Goal: Task Accomplishment & Management: Manage account settings

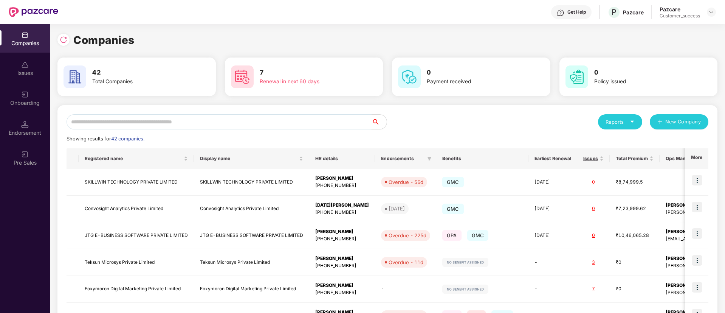
click at [214, 124] on input "text" at bounding box center [219, 121] width 305 height 15
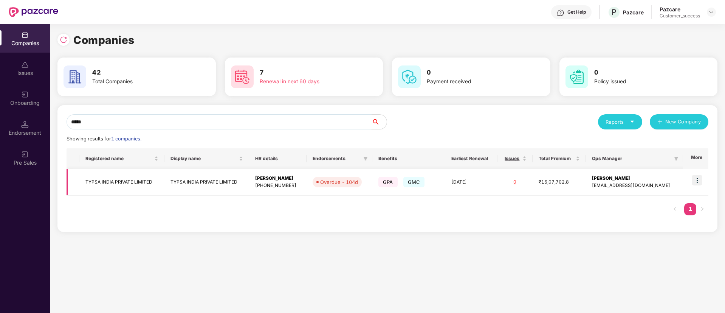
type input "*****"
click at [696, 181] on img at bounding box center [697, 180] width 11 height 11
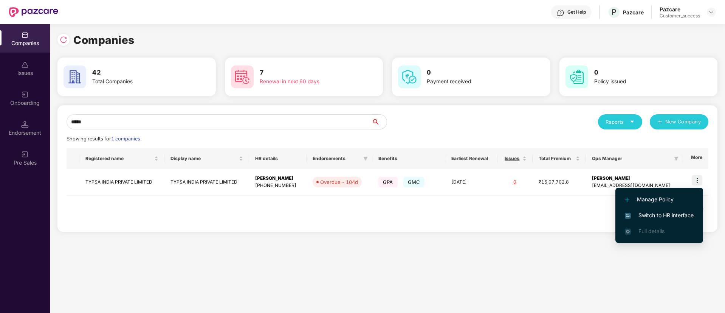
click at [661, 218] on span "Switch to HR interface" at bounding box center [659, 215] width 69 height 8
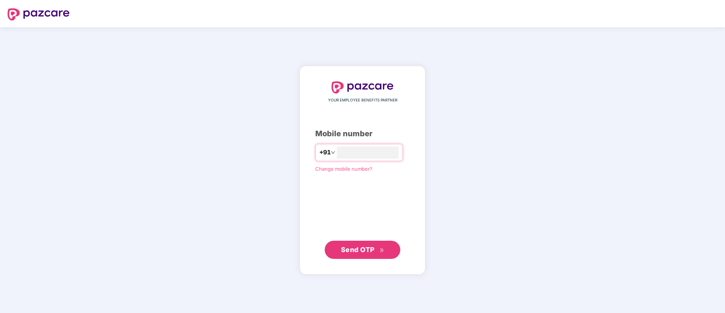
type input "**********"
click at [362, 253] on span "Send OTP" at bounding box center [362, 249] width 43 height 11
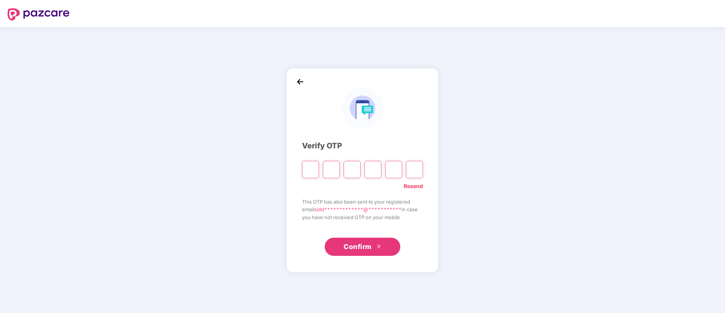
click at [415, 185] on link "Resend" at bounding box center [413, 186] width 19 height 8
click at [311, 167] on input "Please enter verification code. Digit 1" at bounding box center [310, 169] width 17 height 17
type input "*"
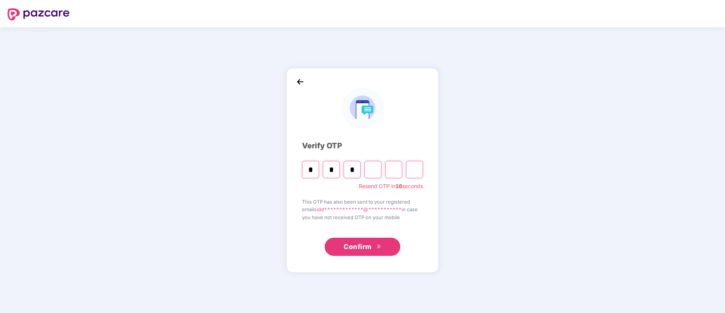
type input "*"
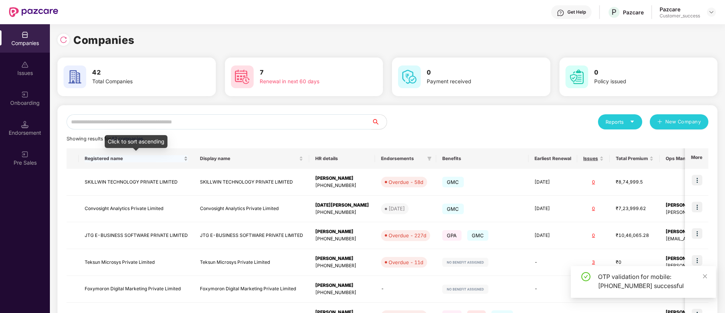
click at [138, 155] on span "Registered name" at bounding box center [134, 158] width 98 height 6
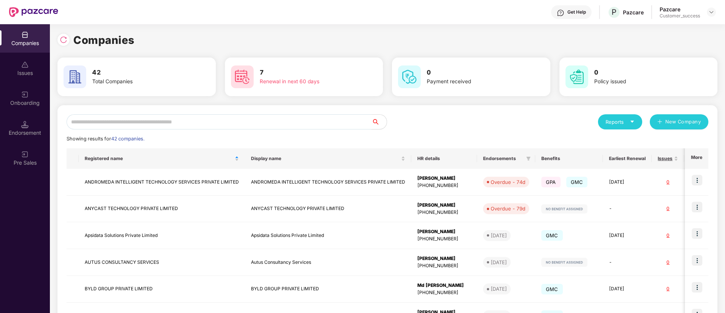
click at [200, 123] on input "text" at bounding box center [219, 121] width 305 height 15
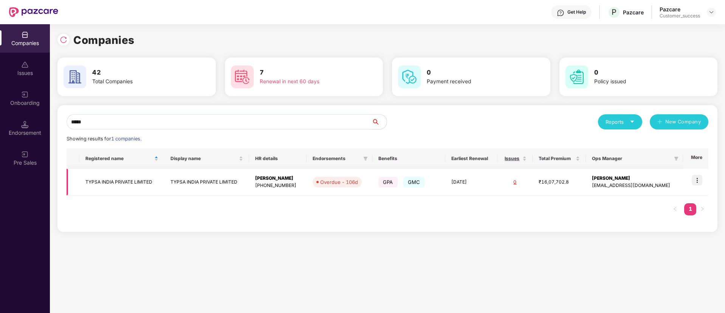
type input "*****"
click at [697, 183] on img at bounding box center [697, 180] width 11 height 11
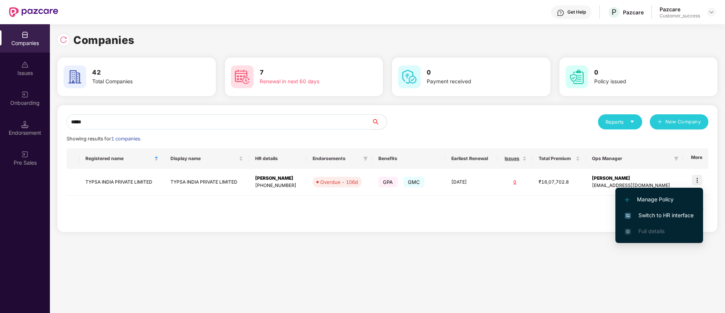
click at [660, 214] on span "Switch to HR interface" at bounding box center [659, 215] width 69 height 8
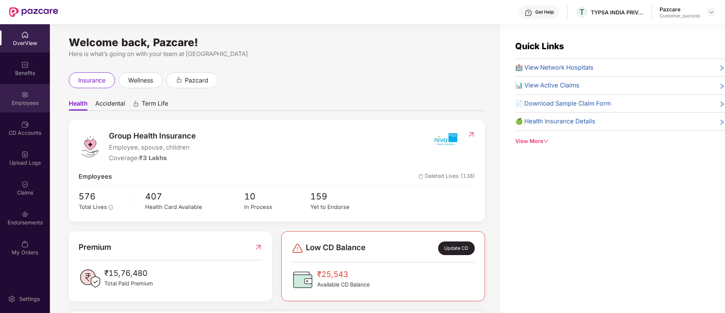
click at [34, 99] on div "Employees" at bounding box center [25, 103] width 50 height 8
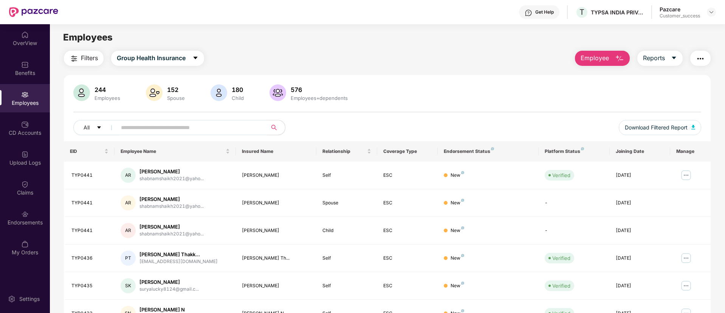
click at [244, 124] on input "text" at bounding box center [189, 127] width 136 height 11
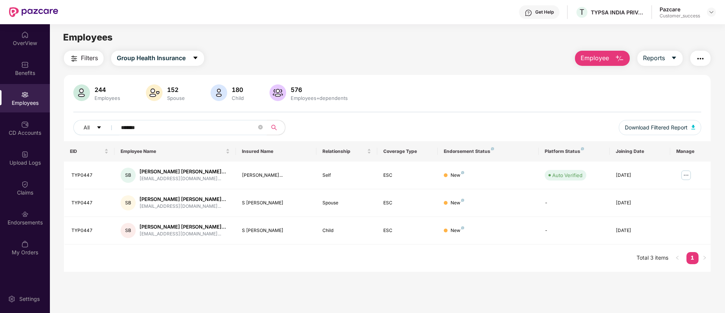
type input "*******"
click at [22, 135] on div "CD Accounts" at bounding box center [25, 133] width 50 height 8
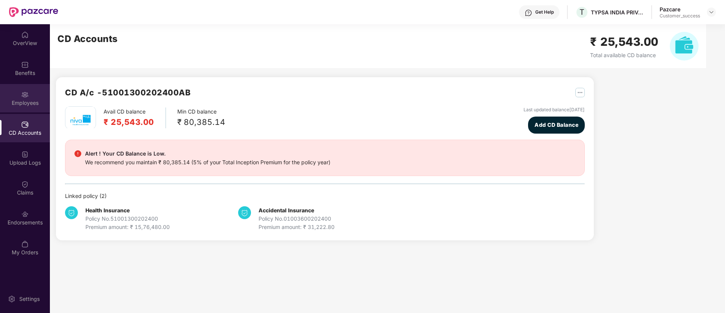
click at [22, 97] on img at bounding box center [25, 95] width 8 height 8
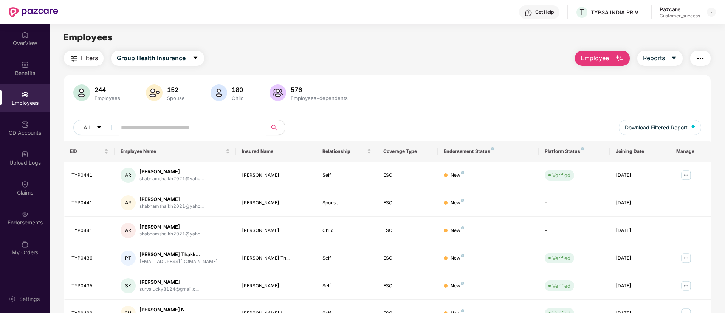
click at [180, 125] on input "text" at bounding box center [189, 127] width 136 height 11
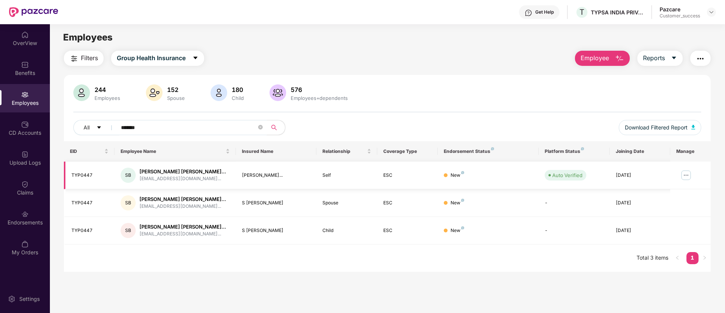
type input "*******"
click at [687, 176] on img at bounding box center [686, 175] width 12 height 12
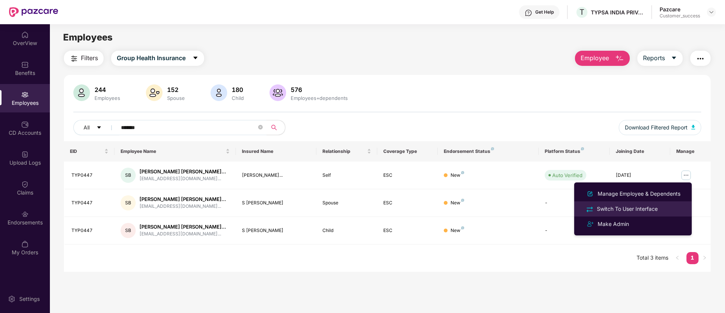
click at [644, 212] on div "Switch To User Interface" at bounding box center [627, 208] width 64 height 8
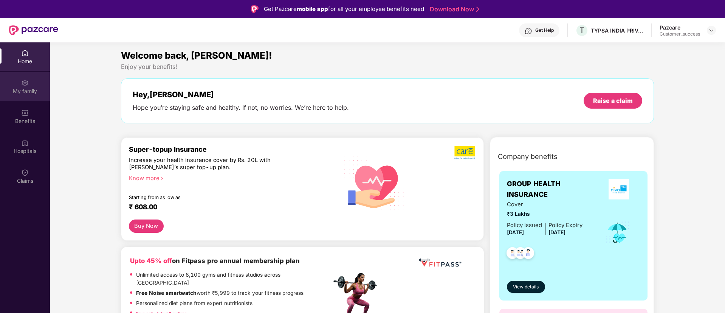
click at [24, 89] on div "My family" at bounding box center [25, 91] width 50 height 8
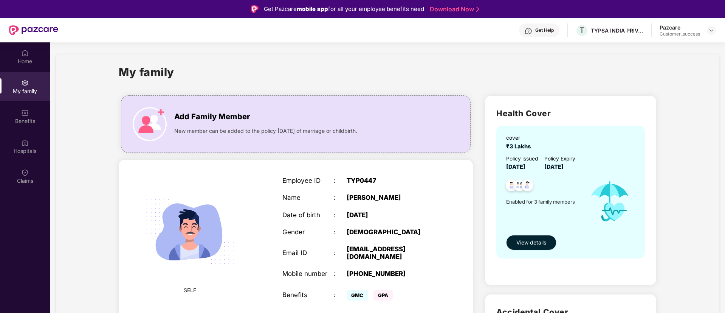
drag, startPoint x: 422, startPoint y: 198, endPoint x: 342, endPoint y: 192, distance: 80.7
click at [342, 192] on div "Employee ID : TYP0447 Name : [PERSON_NAME] Date of birth : [DEMOGRAPHIC_DATA] G…" at bounding box center [360, 239] width 170 height 144
copy div "[PERSON_NAME]"
click at [711, 32] on img at bounding box center [711, 30] width 6 height 6
click at [681, 49] on div "Switch to partner view" at bounding box center [676, 48] width 98 height 15
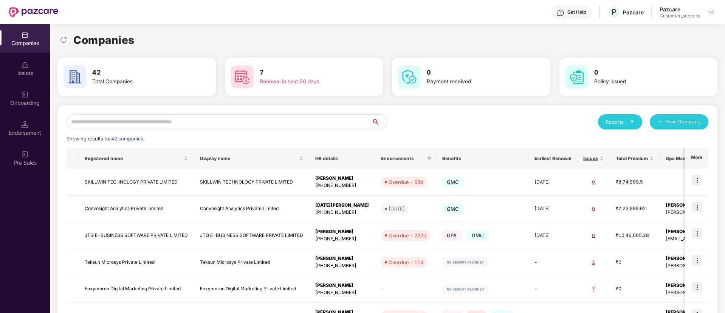
click at [224, 120] on input "text" at bounding box center [219, 121] width 305 height 15
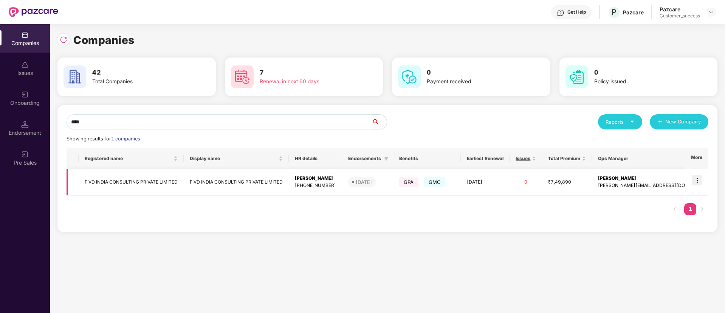
type input "****"
click at [700, 183] on img at bounding box center [697, 180] width 11 height 11
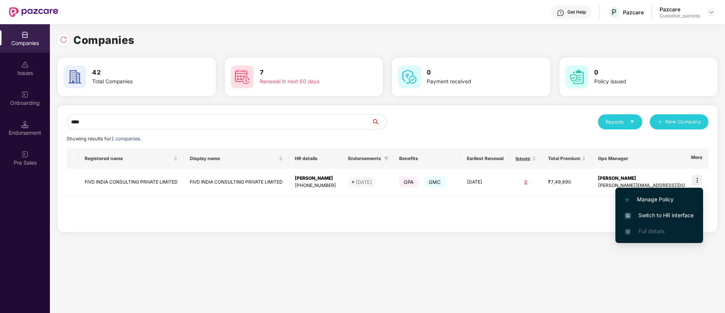
click at [664, 215] on span "Switch to HR interface" at bounding box center [659, 215] width 69 height 8
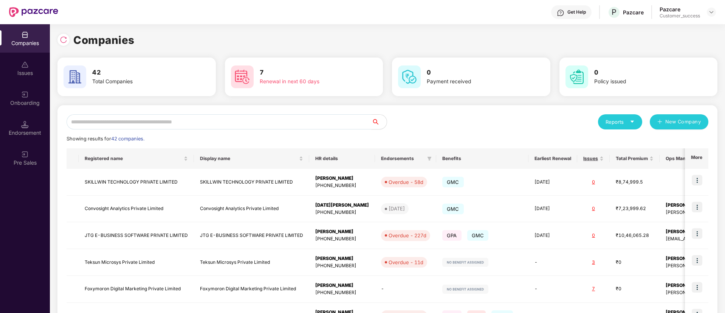
click at [187, 123] on input "text" at bounding box center [219, 121] width 305 height 15
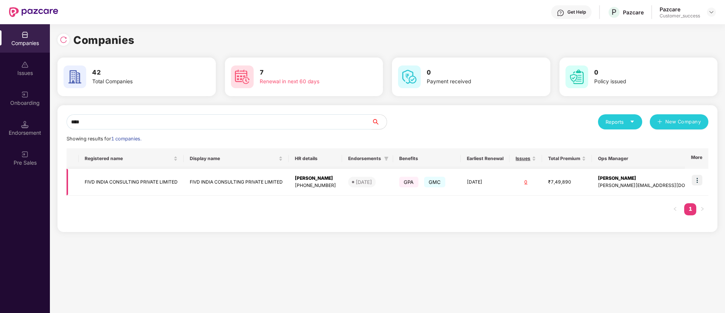
type input "****"
click at [703, 181] on td at bounding box center [696, 182] width 23 height 27
click at [698, 180] on img at bounding box center [697, 180] width 11 height 11
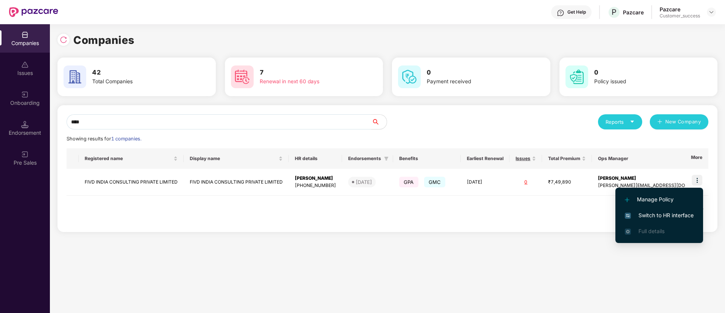
click at [663, 217] on span "Switch to HR interface" at bounding box center [659, 215] width 69 height 8
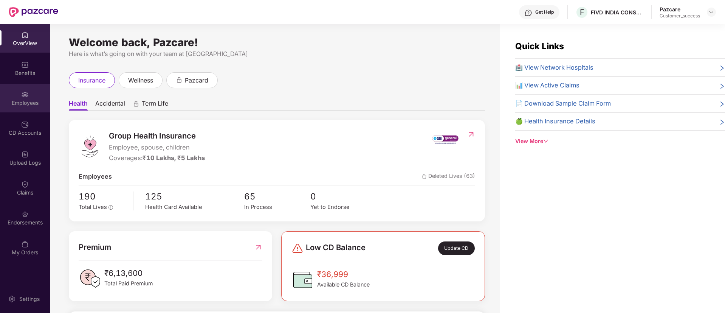
click at [19, 99] on div "Employees" at bounding box center [25, 103] width 50 height 8
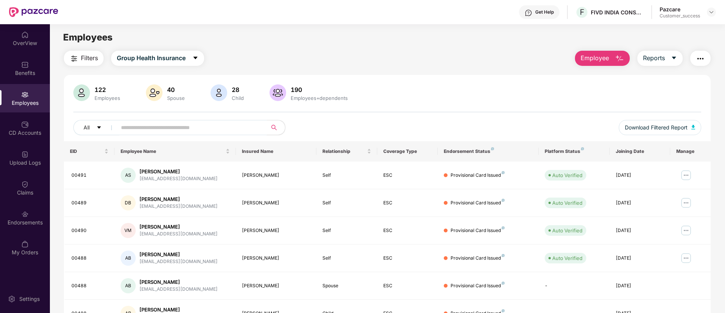
click at [196, 125] on input "text" at bounding box center [189, 127] width 136 height 11
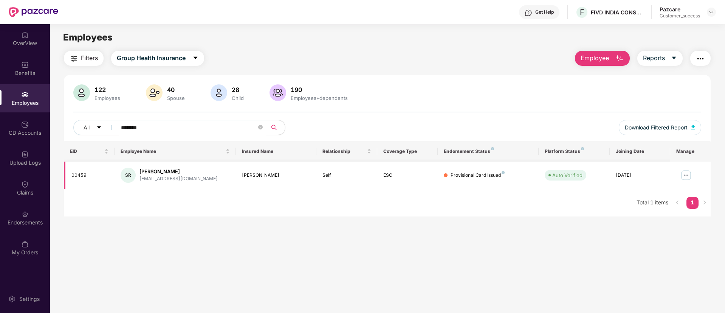
type input "********"
click at [685, 176] on img at bounding box center [686, 175] width 12 height 12
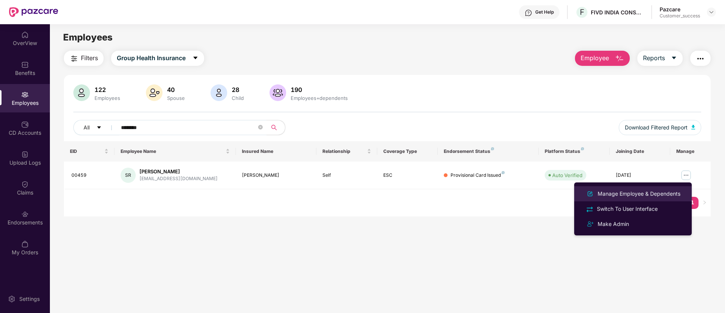
click at [641, 192] on div "Manage Employee & Dependents" at bounding box center [639, 193] width 86 height 8
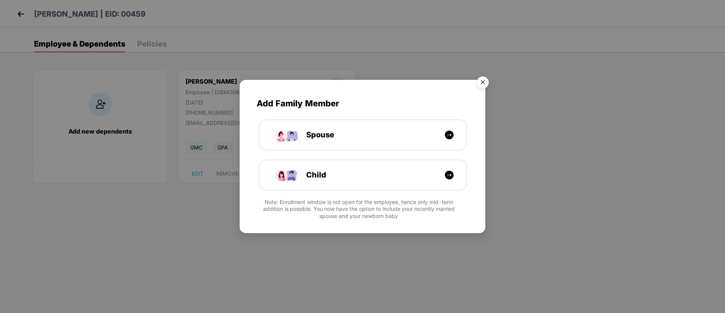
click at [481, 79] on img "Close" at bounding box center [482, 83] width 21 height 21
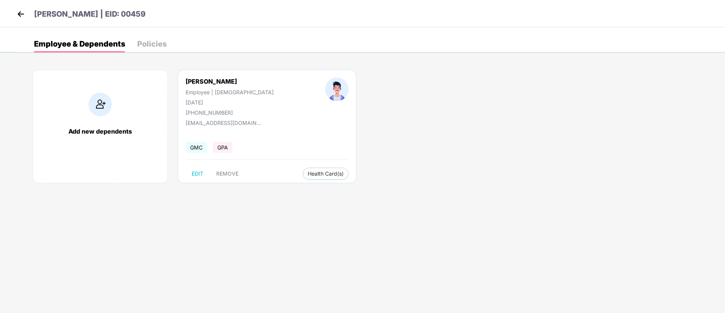
click at [19, 13] on img at bounding box center [20, 13] width 11 height 11
